Goal: Communication & Community: Answer question/provide support

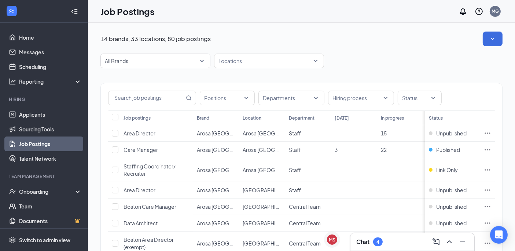
click at [375, 250] on div "Chat 4" at bounding box center [412, 242] width 124 height 18
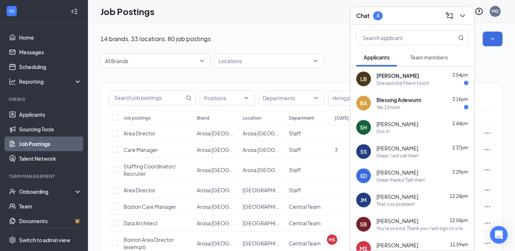
click at [402, 74] on span "[PERSON_NAME]" at bounding box center [397, 75] width 43 height 7
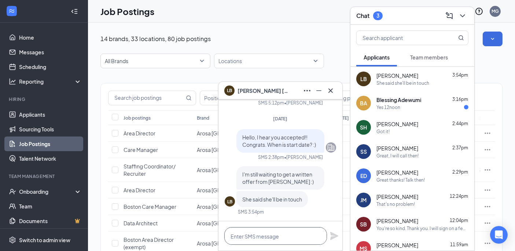
click at [282, 237] on textarea at bounding box center [275, 236] width 103 height 18
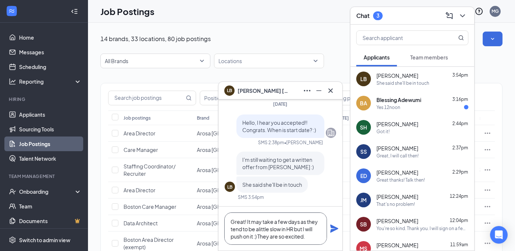
type textarea "Great! It may take a few days as they tend to be alittle slow in HR but I will …"
click at [335, 230] on icon "Plane" at bounding box center [334, 228] width 8 height 8
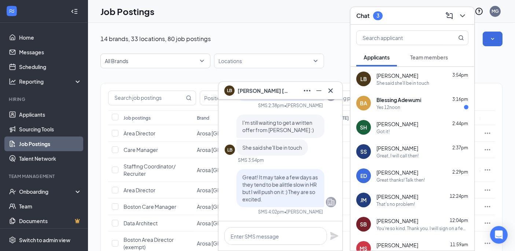
click at [416, 80] on div "She said she'll be in touch" at bounding box center [402, 83] width 53 height 6
click at [414, 113] on div "[PERSON_NAME] [PERSON_NAME] 3:16pm Yes 12noon" at bounding box center [412, 103] width 124 height 24
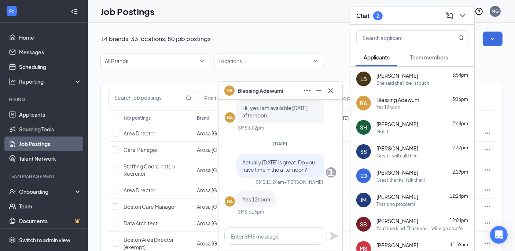
click at [286, 85] on div "[PERSON_NAME] [PERSON_NAME]" at bounding box center [280, 91] width 112 height 12
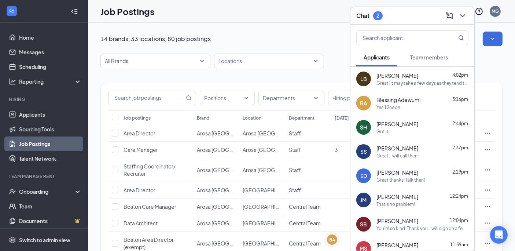
click at [427, 96] on div "Blessing Adewumi 3:16pm" at bounding box center [422, 99] width 92 height 7
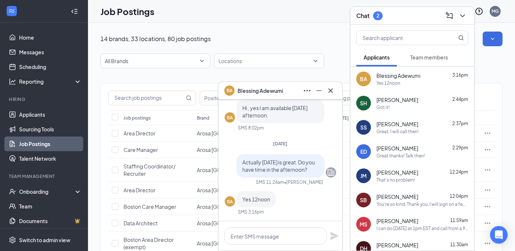
click at [268, 88] on span "Blessing Adewumi" at bounding box center [261, 90] width 46 height 8
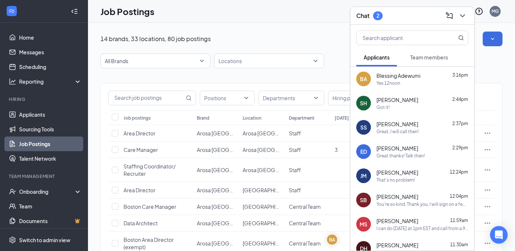
click at [406, 16] on div "Chat 2" at bounding box center [412, 15] width 112 height 11
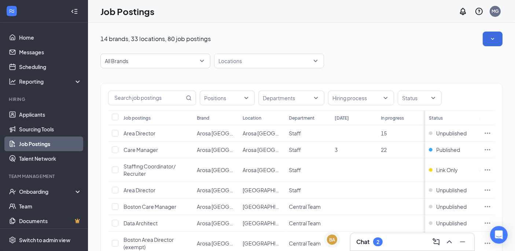
click at [355, 237] on div "Chat 2" at bounding box center [412, 242] width 124 height 18
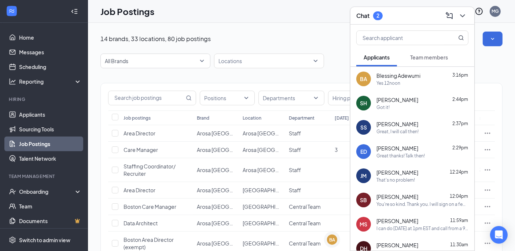
click at [356, 238] on div "DH [PERSON_NAME] 11:30am Ok. Thank you" at bounding box center [412, 248] width 124 height 24
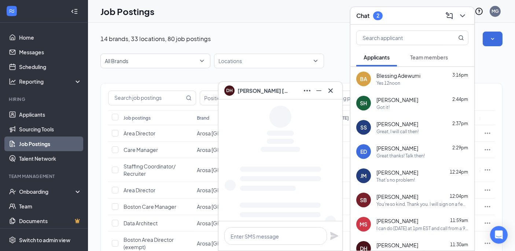
click at [410, 75] on span "Blessing Adewumi" at bounding box center [398, 75] width 44 height 7
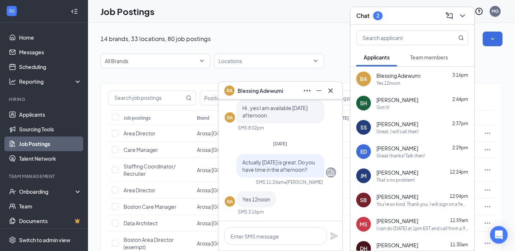
click at [295, 88] on div "[PERSON_NAME] [PERSON_NAME]" at bounding box center [280, 91] width 112 height 12
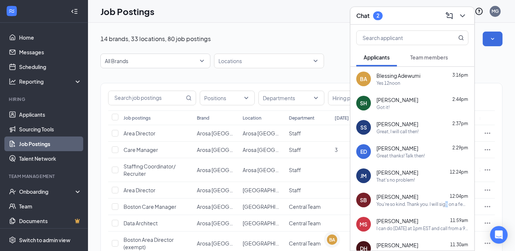
click at [443, 204] on div "You're so kind. Thank you. I will sign on a few minutes before 2. I'm going to …" at bounding box center [422, 204] width 92 height 6
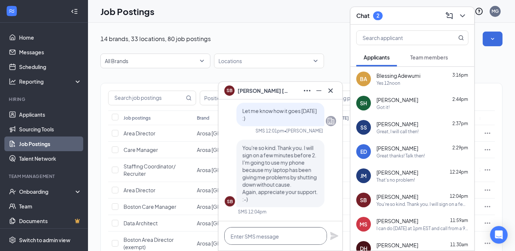
click at [311, 236] on textarea at bounding box center [275, 236] width 103 height 18
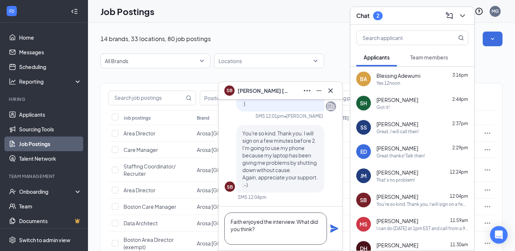
type textarea "Faith enjoyed the interview. What did you think?"
click at [338, 231] on icon "Plane" at bounding box center [334, 228] width 9 height 9
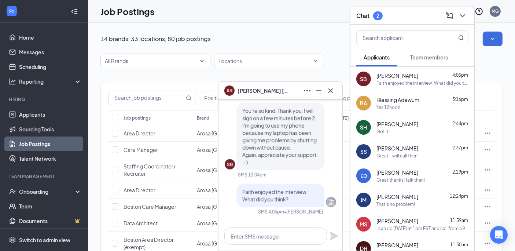
click at [421, 109] on div "Yes 12noon" at bounding box center [422, 107] width 92 height 6
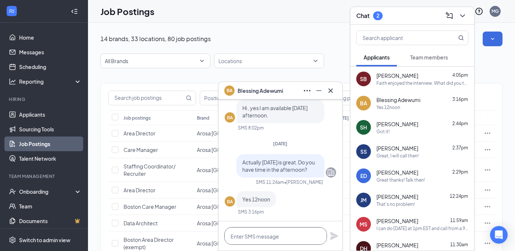
click at [279, 239] on textarea at bounding box center [275, 236] width 103 height 18
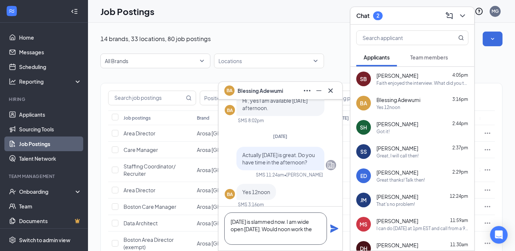
scroll to position [-14, 0]
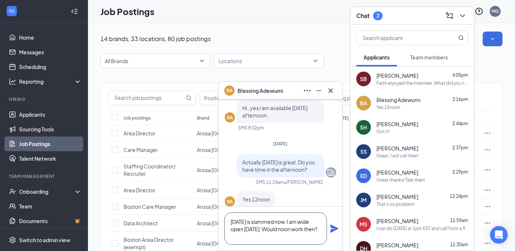
type textarea "[DATE] is slammed now. I am wide open [DATE]. Would noon work then?"
click at [332, 228] on icon "Plane" at bounding box center [334, 228] width 8 height 8
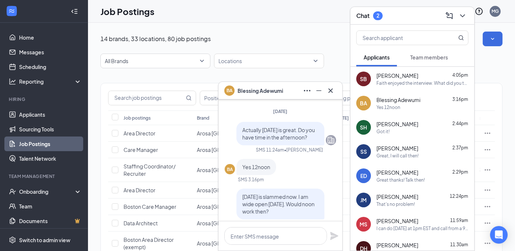
scroll to position [-76, 0]
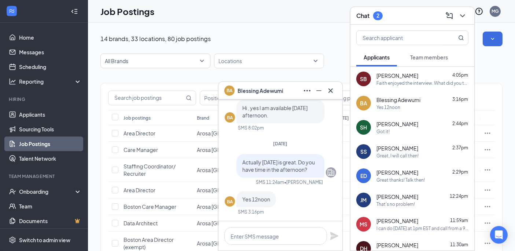
click at [284, 88] on div "[PERSON_NAME] [PERSON_NAME]" at bounding box center [280, 91] width 112 height 12
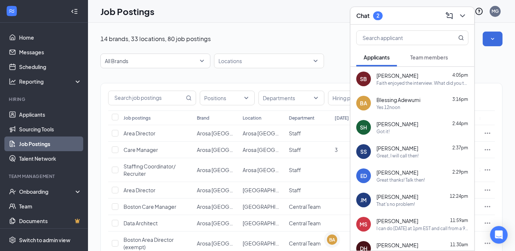
scroll to position [0, 0]
click at [405, 12] on div "Chat 2" at bounding box center [412, 15] width 112 height 11
